Goal: Information Seeking & Learning: Find specific fact

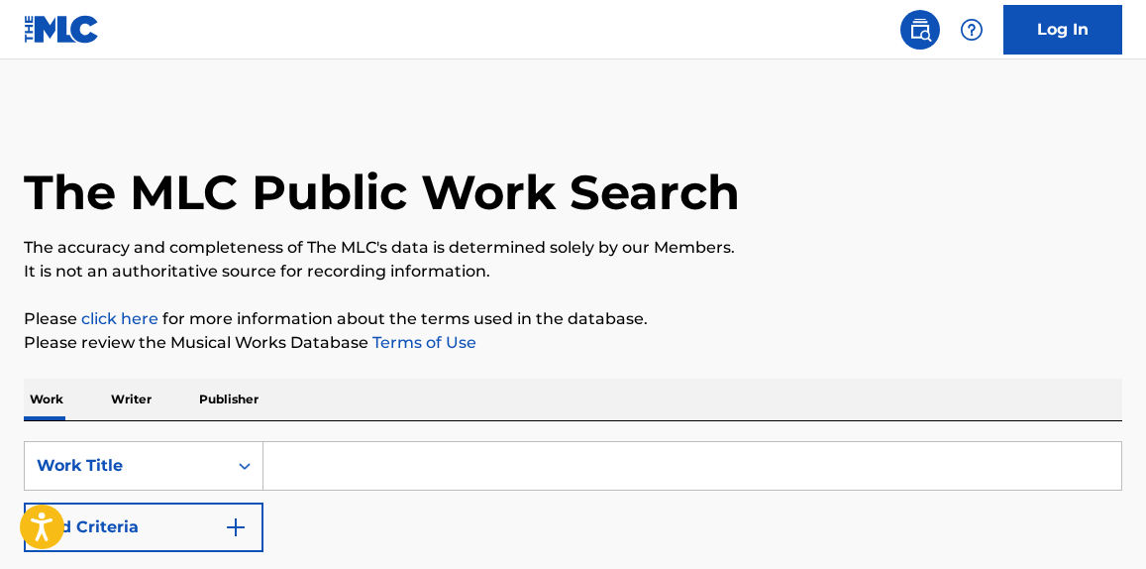
click at [382, 458] on input "Search Form" at bounding box center [692, 466] width 858 height 48
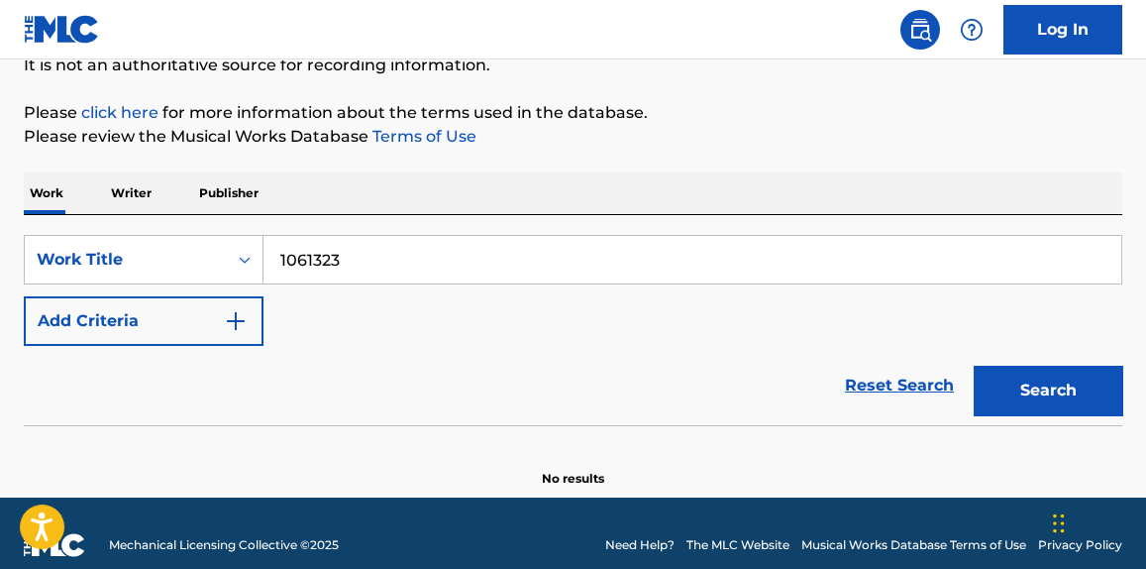
scroll to position [208, 0]
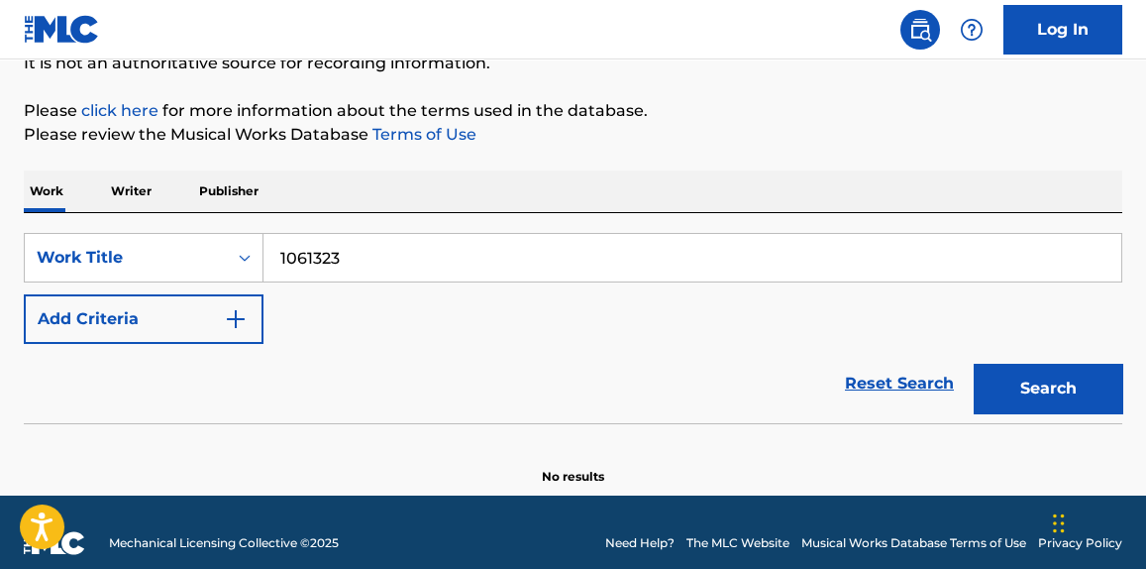
click at [301, 258] on input "1061323" at bounding box center [692, 258] width 858 height 48
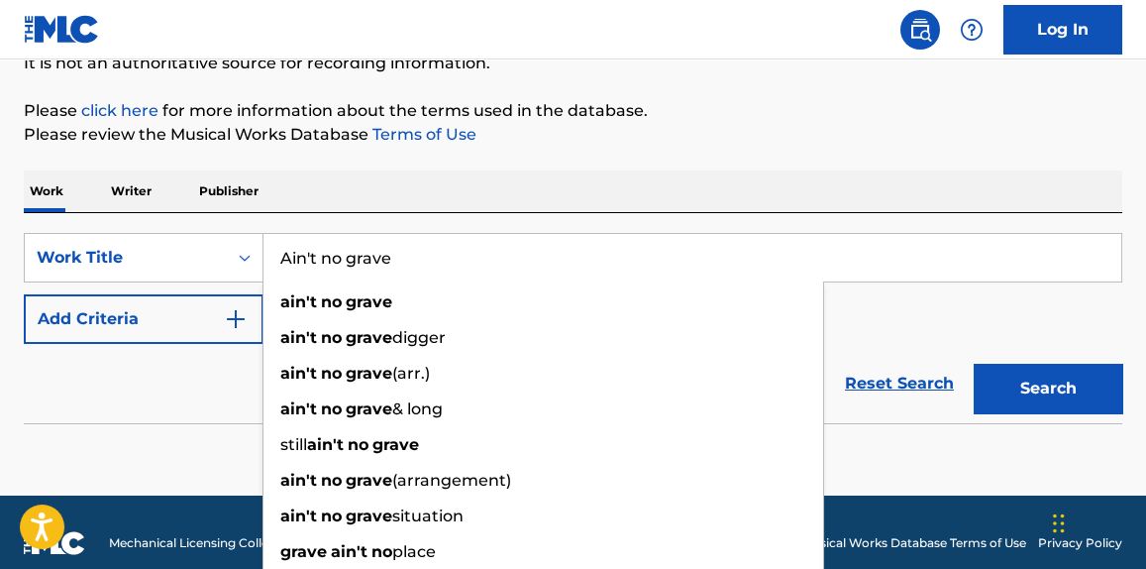
type input "Ain't no grave"
click at [168, 322] on button "Add Criteria" at bounding box center [144, 319] width 240 height 50
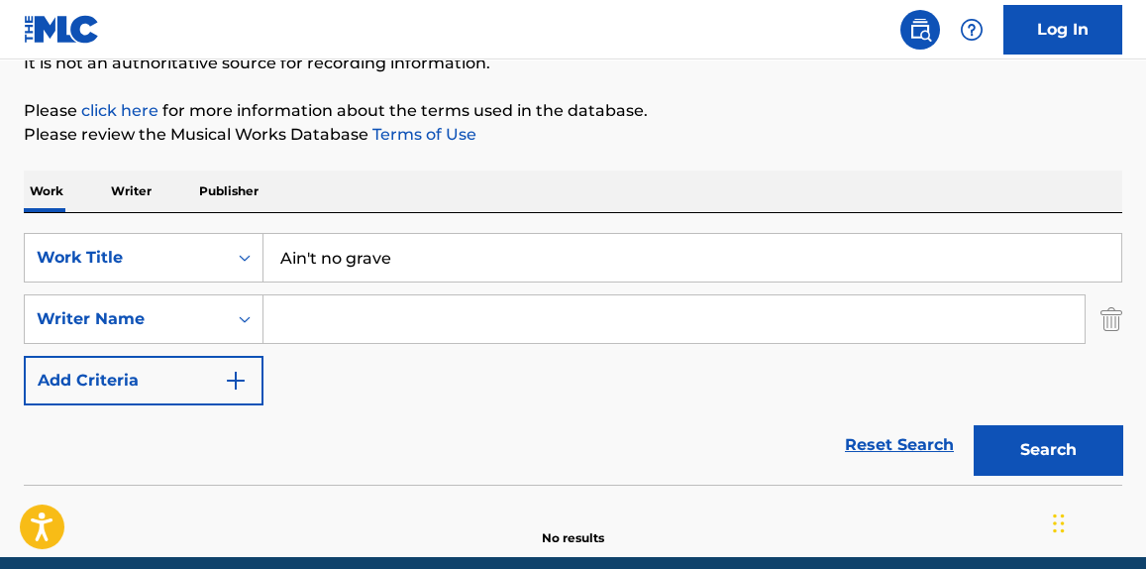
click at [352, 315] on input "Search Form" at bounding box center [673, 319] width 821 height 48
type input "[PERSON_NAME]"
click at [974, 425] on button "Search" at bounding box center [1048, 450] width 149 height 50
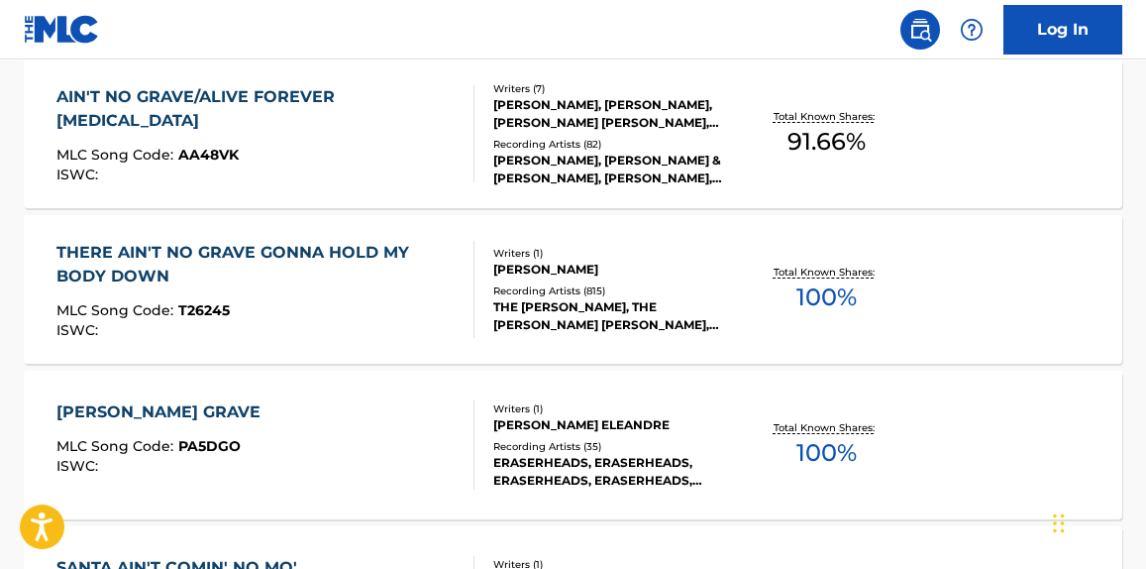
scroll to position [1156, 0]
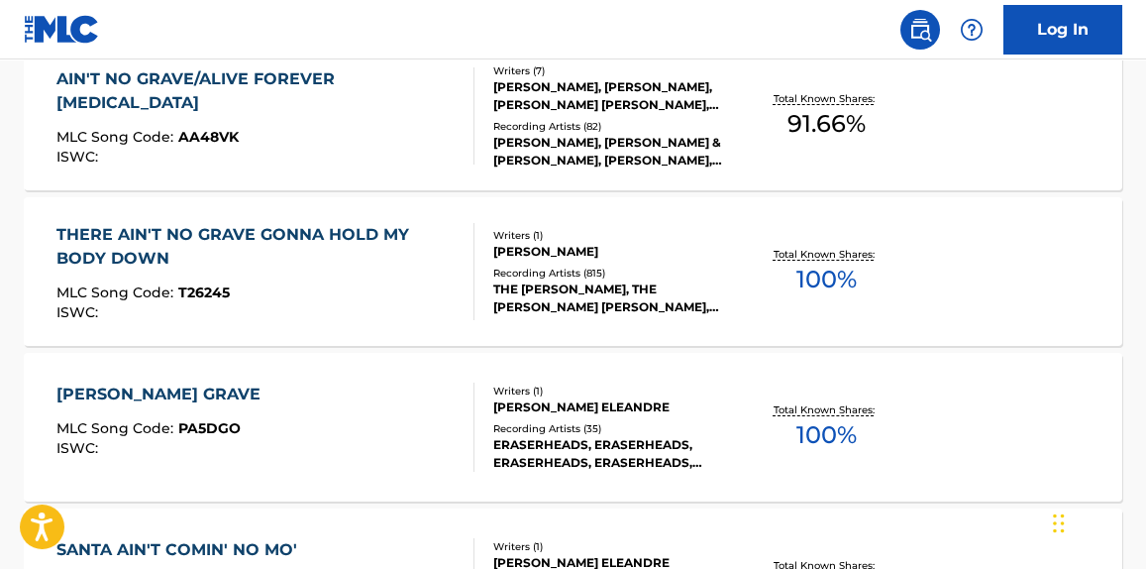
click at [97, 283] on span "MLC Song Code :" at bounding box center [117, 292] width 122 height 18
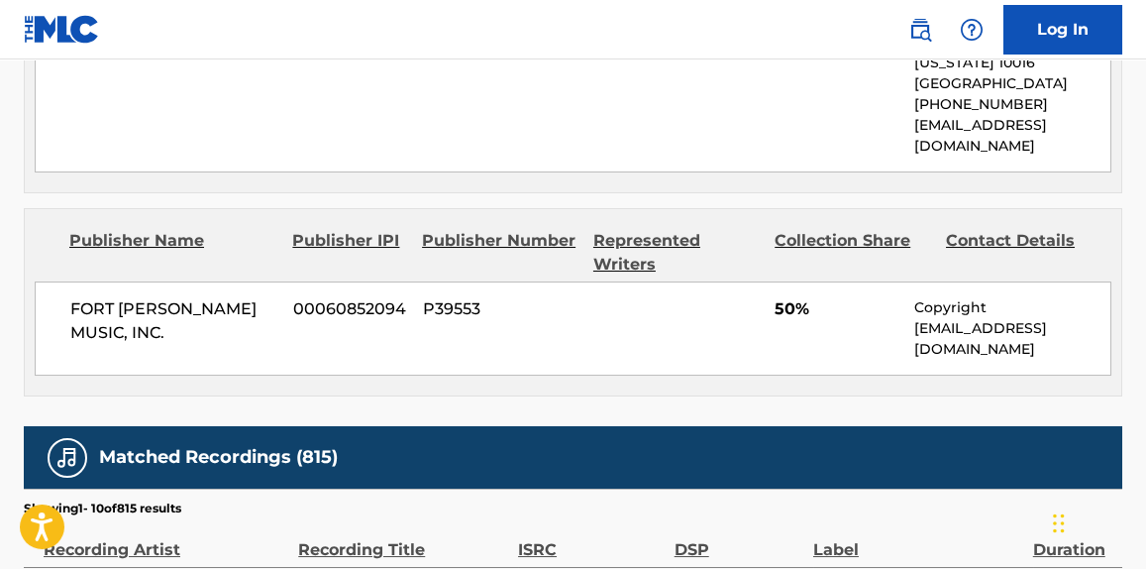
scroll to position [1159, 0]
